Goal: Information Seeking & Learning: Learn about a topic

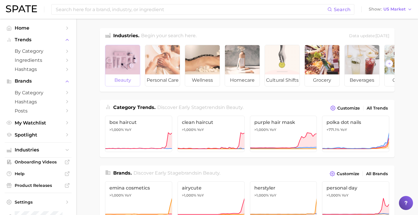
click at [127, 67] on div at bounding box center [122, 59] width 35 height 29
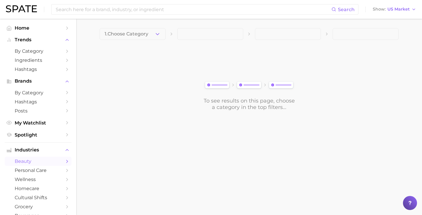
click at [123, 36] on span "1. Choose Category" at bounding box center [127, 33] width 44 height 5
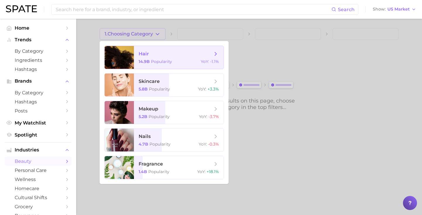
click at [132, 54] on div at bounding box center [119, 57] width 29 height 23
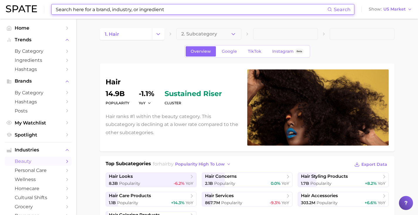
drag, startPoint x: 153, startPoint y: 9, endPoint x: 152, endPoint y: 12, distance: 3.2
click at [153, 9] on input at bounding box center [191, 9] width 272 height 10
click at [102, 12] on input at bounding box center [191, 9] width 272 height 10
click at [13, 51] on link "by Category" at bounding box center [38, 51] width 67 height 9
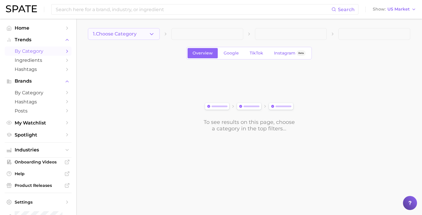
click at [120, 34] on span "1. Choose Category" at bounding box center [115, 33] width 44 height 5
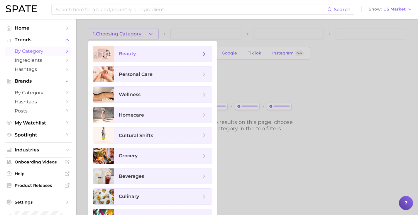
click at [122, 50] on span "beauty" at bounding box center [163, 54] width 98 height 16
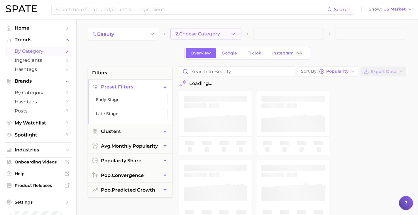
click at [186, 38] on button "2. Choose Category" at bounding box center [205, 34] width 71 height 12
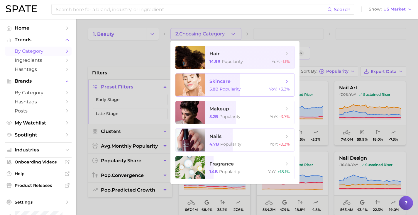
click at [210, 79] on span "skincare" at bounding box center [219, 82] width 21 height 6
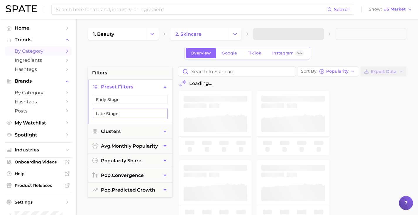
click at [142, 112] on button "Late Stage" at bounding box center [130, 113] width 75 height 11
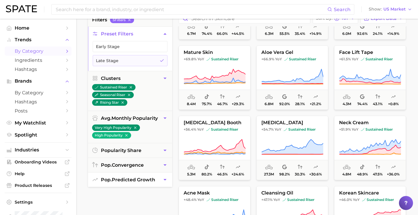
scroll to position [54, 0]
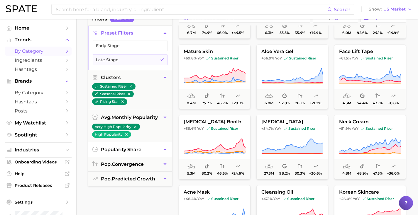
click at [127, 152] on button "popularity share" at bounding box center [130, 149] width 84 height 14
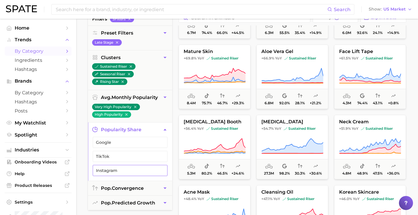
click at [126, 169] on span "Instagram" at bounding box center [125, 170] width 59 height 5
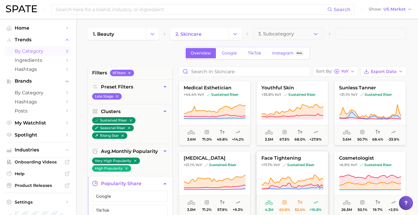
click at [304, 183] on icon at bounding box center [293, 182] width 62 height 14
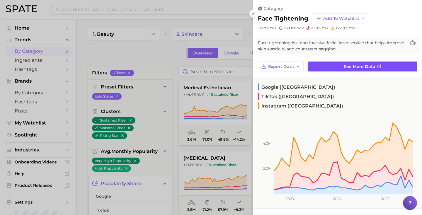
click at [349, 69] on link "See more data" at bounding box center [362, 67] width 109 height 10
